Goal: Task Accomplishment & Management: Complete application form

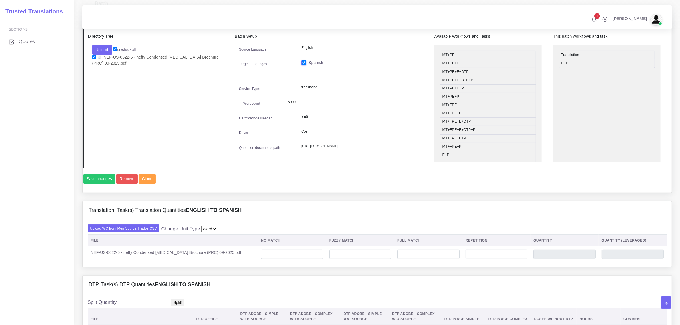
scroll to position [250, 0]
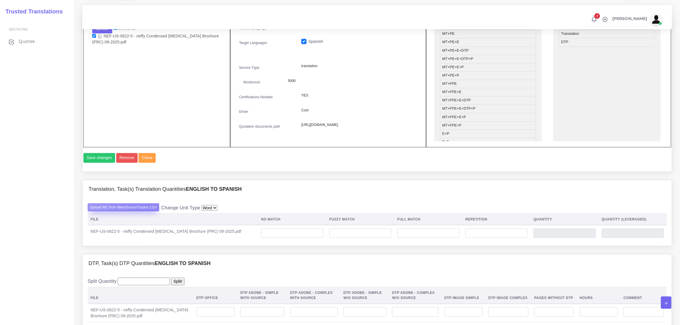
click at [150, 211] on label "Upload WC from MemSource/Trados CSV" at bounding box center [124, 207] width 72 height 8
click at [0, 0] on input "Upload WC from MemSource/Trados CSV" at bounding box center [0, 0] width 0 height 0
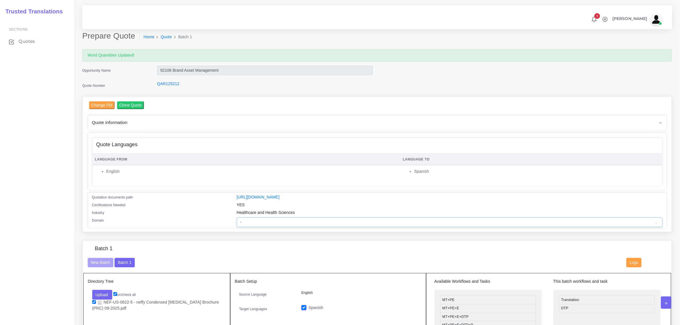
click at [246, 220] on select "- Advertising and Media Agriculture, Forestry and Fishing Architecture, Buildin…" at bounding box center [450, 222] width 426 height 10
select select "Healthcare and Health Sciences"
click at [237, 217] on select "- Advertising and Media Agriculture, Forestry and Fishing Architecture, Buildin…" at bounding box center [450, 222] width 426 height 10
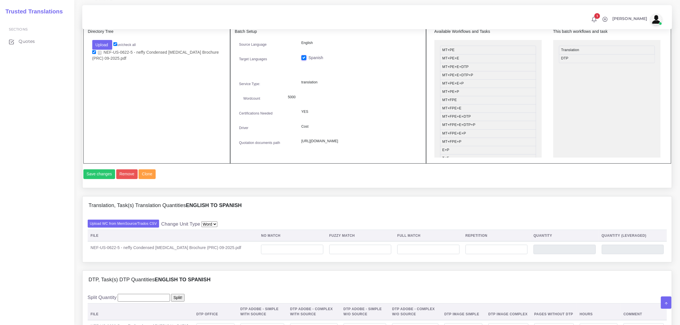
scroll to position [286, 0]
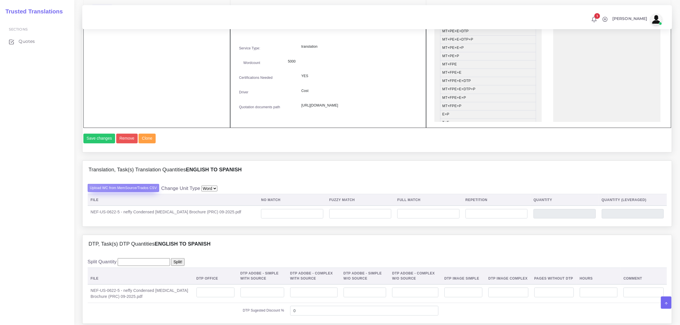
click at [137, 192] on label "Upload WC from MemSource/Trados CSV" at bounding box center [124, 188] width 72 height 8
click at [0, 0] on input "Upload WC from MemSource/Trados CSV" at bounding box center [0, 0] width 0 height 0
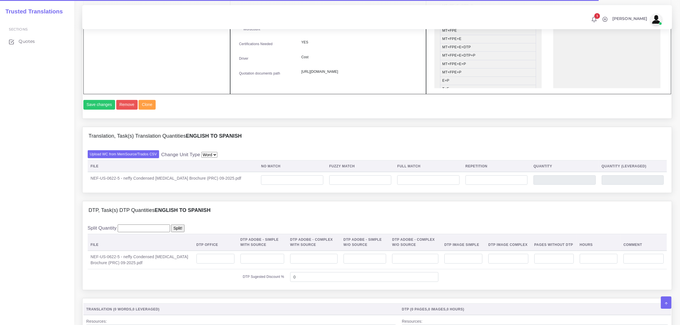
scroll to position [321, 0]
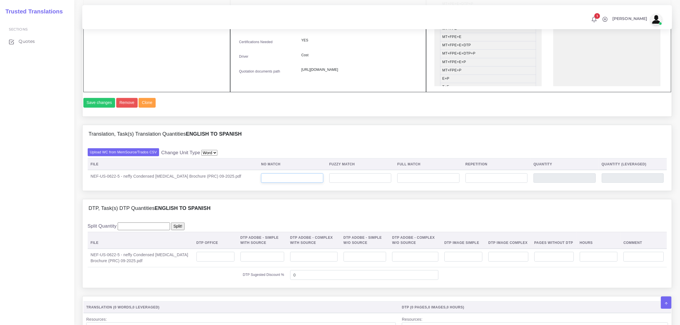
click at [283, 183] on input "number" at bounding box center [292, 178] width 62 height 10
type input "40"
click at [416, 183] on input "number" at bounding box center [428, 178] width 62 height 10
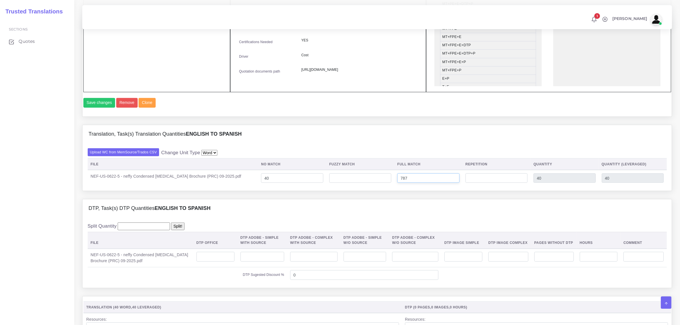
type input "787"
type input "827"
type input "236"
click at [345, 183] on input "number" at bounding box center [360, 178] width 62 height 10
type input "12"
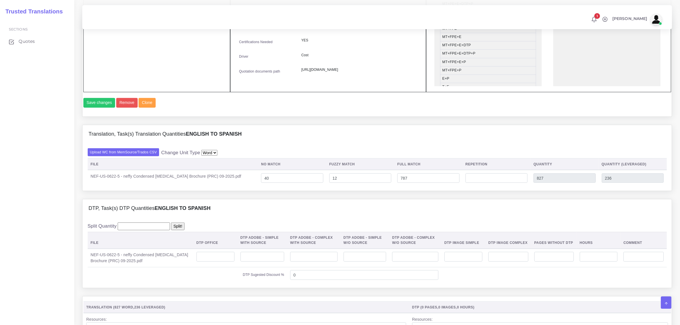
type input "839"
type input "242"
click at [481, 218] on div "DTP, Task(s) DTP Quantities English TO Spanish" at bounding box center [377, 208] width 589 height 18
click at [477, 183] on input "number" at bounding box center [497, 178] width 62 height 10
type input "23"
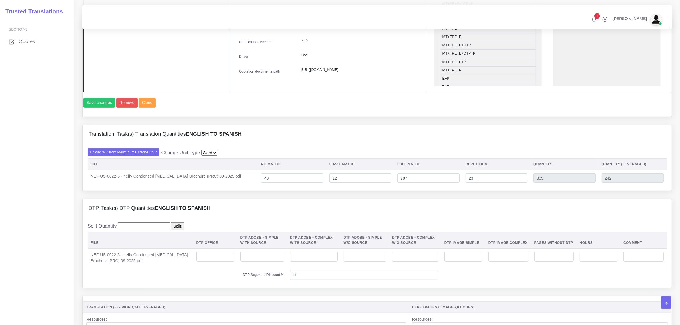
type input "862"
type input "248"
click at [500, 215] on div "DTP, Task(s) DTP Quantities English TO Spanish" at bounding box center [377, 208] width 589 height 18
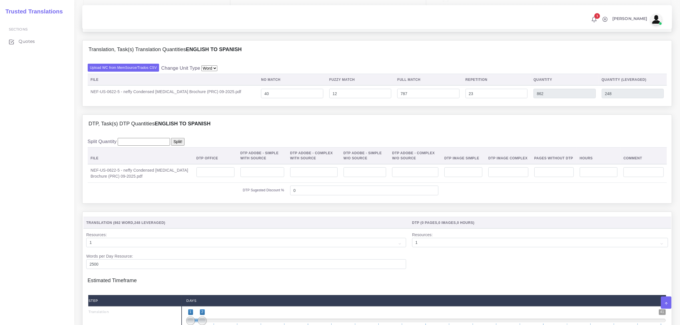
scroll to position [428, 0]
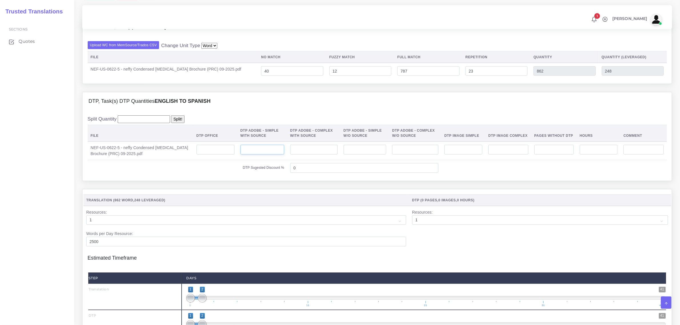
click at [265, 155] on input "number" at bounding box center [262, 150] width 44 height 10
click at [299, 155] on input "number" at bounding box center [313, 150] width 47 height 10
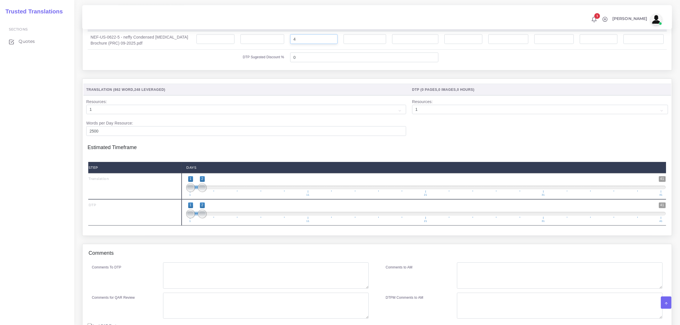
scroll to position [571, 0]
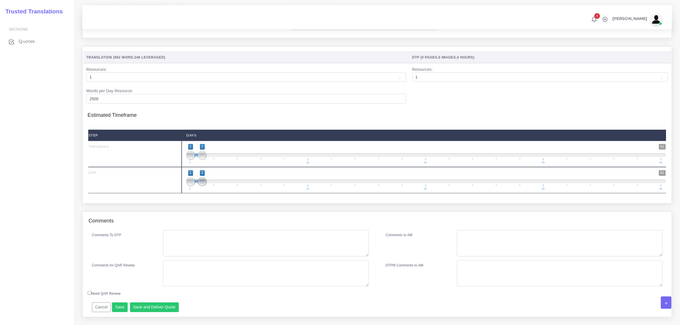
type input "4"
drag, startPoint x: 204, startPoint y: 191, endPoint x: 213, endPoint y: 196, distance: 10.6
click at [213, 186] on span at bounding box center [214, 181] width 9 height 9
type input "3;3"
drag, startPoint x: 192, startPoint y: 194, endPoint x: 203, endPoint y: 174, distance: 23.0
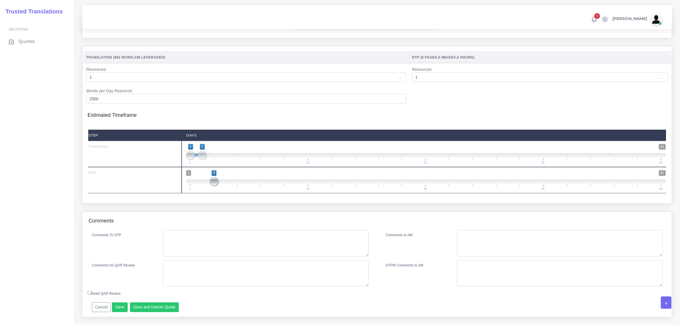
click at [221, 190] on span "1 41 3 3 3 — 3 1 11 21 31 41" at bounding box center [426, 180] width 480 height 20
type input "1;1"
drag, startPoint x: 202, startPoint y: 167, endPoint x: 192, endPoint y: 165, distance: 10.5
click at [192, 160] on span at bounding box center [190, 155] width 9 height 9
drag, startPoint x: 214, startPoint y: 194, endPoint x: 209, endPoint y: 192, distance: 5.5
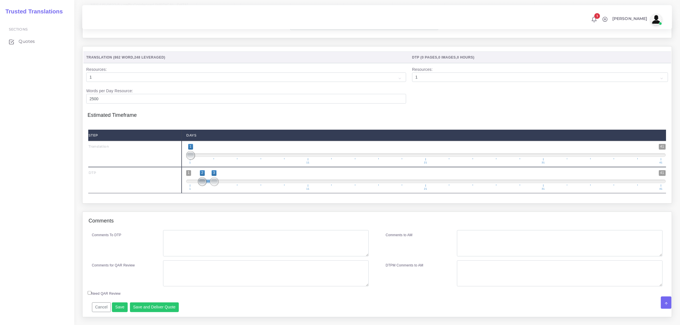
click at [205, 186] on span at bounding box center [202, 181] width 9 height 9
type input "3;3"
drag, startPoint x: 203, startPoint y: 193, endPoint x: 218, endPoint y: 201, distance: 16.5
click at [219, 190] on span "1 41 3 3 3 — 3 1 11 21 31 41" at bounding box center [426, 180] width 480 height 20
click at [181, 253] on textarea "Comments To DTP" at bounding box center [265, 243] width 205 height 26
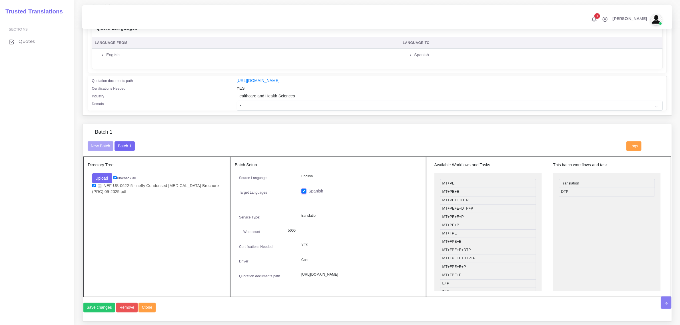
scroll to position [107, 0]
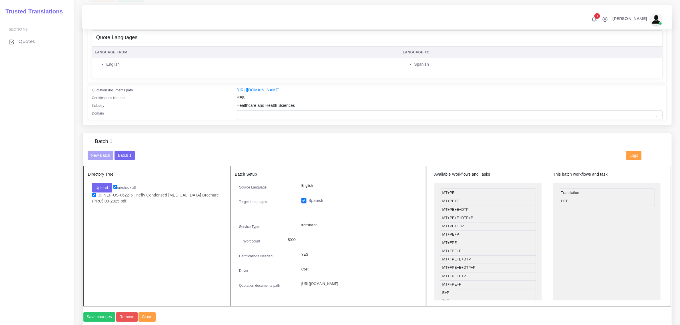
type textarea "no specific instructions"
click at [245, 114] on select "- Advertising and Media Agriculture, Forestry and Fishing Architecture, Buildin…" at bounding box center [450, 115] width 426 height 10
select select "Healthcare and Health Sciences"
click at [237, 110] on select "- Advertising and Media Agriculture, Forestry and Fishing Architecture, Buildin…" at bounding box center [450, 115] width 426 height 10
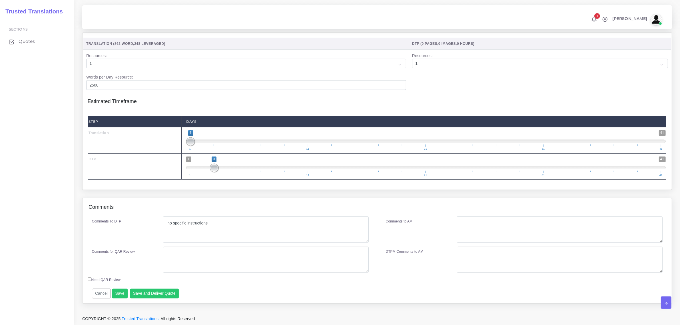
scroll to position [597, 0]
click at [159, 292] on button "Save and Deliver Quote" at bounding box center [154, 294] width 49 height 10
